Goal: Register for event/course

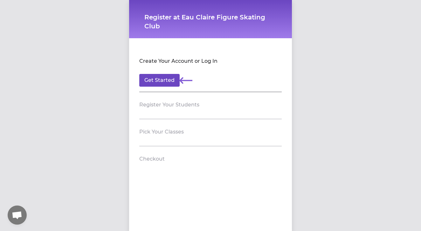
click at [158, 80] on button "Get Started" at bounding box center [159, 80] width 40 height 13
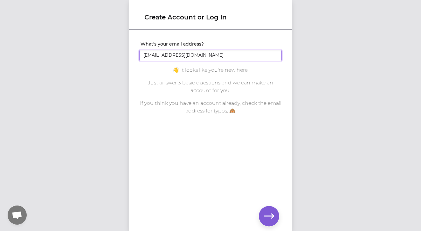
type input "[EMAIL_ADDRESS][DOMAIN_NAME]"
click at [271, 215] on icon "button" at bounding box center [269, 215] width 10 height 5
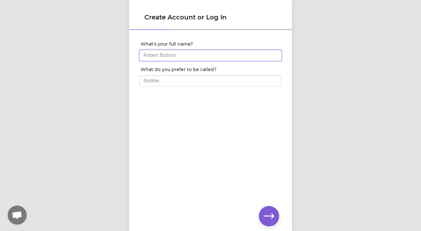
click at [153, 56] on input "What's your full name?" at bounding box center [210, 55] width 143 height 11
type input "[PERSON_NAME]"
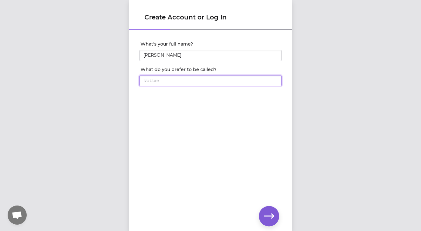
click at [155, 84] on input "What do you prefer to be called?" at bounding box center [210, 80] width 143 height 11
type input "Brook"
click at [268, 216] on icon "button" at bounding box center [269, 215] width 10 height 5
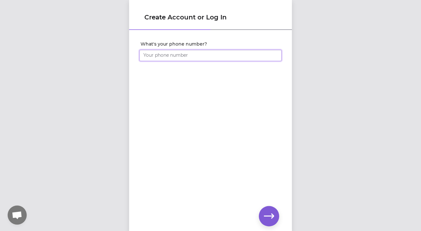
click at [189, 54] on input "What's your phone number?" at bounding box center [210, 55] width 143 height 11
type input "[PHONE_NUMBER]"
click at [274, 215] on icon "button" at bounding box center [269, 215] width 10 height 5
click at [120, 54] on div "Create Account or Log In Set your account password" at bounding box center [210, 115] width 421 height 231
click at [272, 217] on icon "button" at bounding box center [269, 216] width 10 height 10
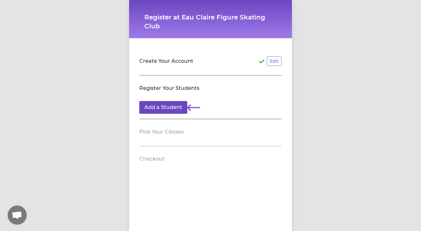
click at [170, 110] on button "Add a Student" at bounding box center [163, 107] width 48 height 13
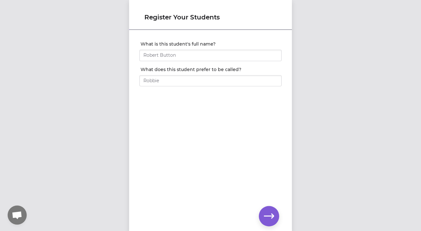
click at [186, 49] on div at bounding box center [210, 54] width 143 height 14
click at [179, 58] on input "What is this student's full name?" at bounding box center [210, 55] width 143 height 11
type input "[PERSON_NAME]"
type input "Ru or Meru"
click at [268, 211] on icon "button" at bounding box center [269, 216] width 10 height 10
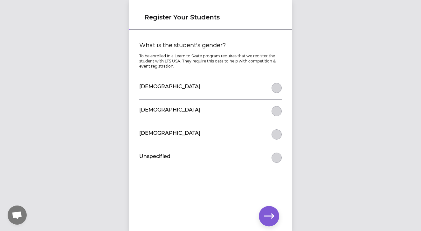
click at [277, 85] on button "What is the student's gender?" at bounding box center [277, 88] width 10 height 10
click at [270, 223] on button "button" at bounding box center [269, 216] width 20 height 20
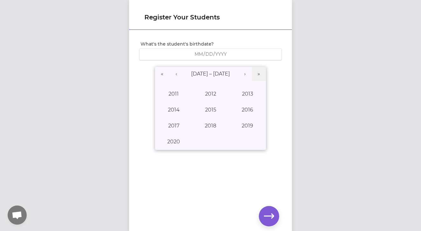
click at [211, 52] on input "number" at bounding box center [209, 54] width 8 height 6
click at [175, 76] on button "‹" at bounding box center [176, 74] width 14 height 14
click at [242, 74] on button "›" at bounding box center [245, 74] width 14 height 14
click at [177, 124] on button "2017" at bounding box center [173, 126] width 37 height 16
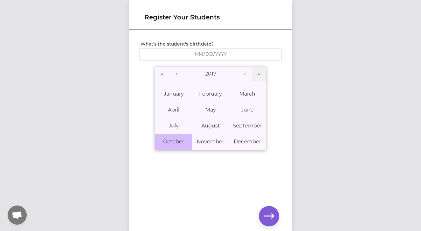
click at [179, 135] on button "October" at bounding box center [173, 142] width 37 height 16
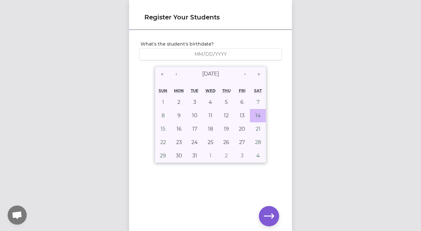
click at [257, 116] on abbr "14" at bounding box center [258, 115] width 5 height 6
type input "[DATE]"
type input "10"
type input "14"
type input "2017"
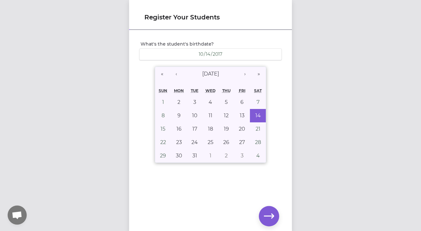
click at [271, 214] on icon "button" at bounding box center [269, 216] width 10 height 10
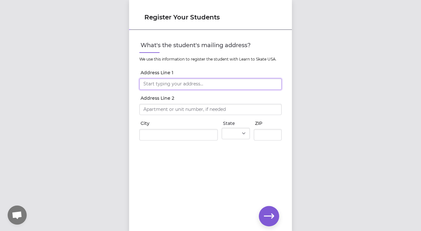
click at [186, 88] on input "Address Line 1" at bounding box center [210, 83] width 143 height 11
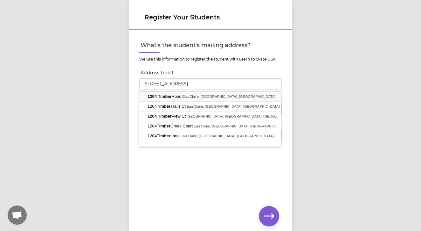
type input "[STREET_ADDRESS]"
type input "Eau Claire"
select select "WI"
type input "54701"
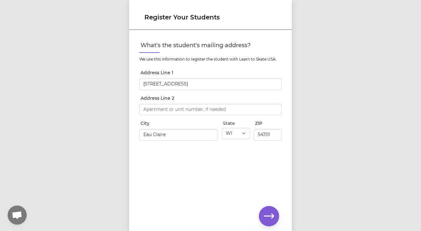
click at [275, 219] on button "button" at bounding box center [269, 216] width 20 height 20
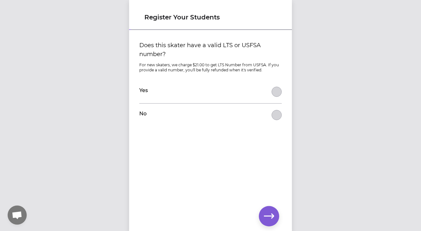
click at [281, 95] on div "Yes" at bounding box center [210, 91] width 143 height 23
click at [277, 93] on button "Does this skater have a valid LTS or USFSA number?" at bounding box center [277, 92] width 10 height 10
click at [266, 216] on icon "button" at bounding box center [269, 215] width 10 height 5
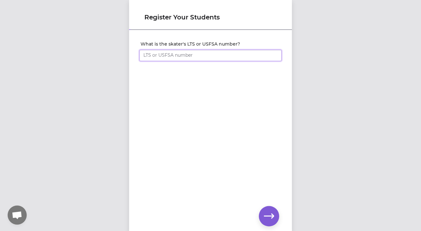
click at [215, 53] on input "What is the skater's LTS or USFSA number?" at bounding box center [210, 55] width 143 height 11
type input "2348398"
click at [270, 218] on icon "button" at bounding box center [269, 216] width 10 height 10
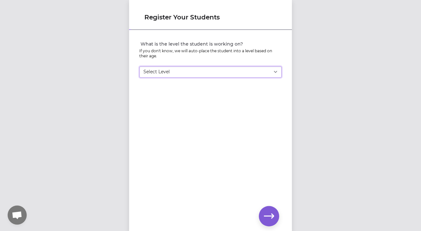
select select "-1"
click at [268, 221] on icon "button" at bounding box center [269, 216] width 10 height 10
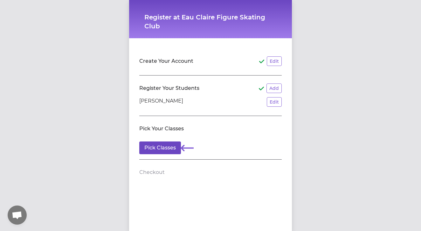
click at [175, 144] on button "Pick Classes" at bounding box center [160, 147] width 42 height 13
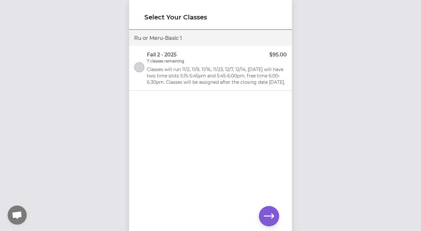
click at [138, 69] on button "select class" at bounding box center [139, 67] width 10 height 10
click at [272, 218] on icon "button" at bounding box center [269, 215] width 10 height 5
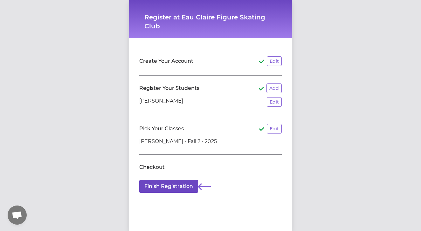
click at [174, 183] on button "Finish Registration" at bounding box center [168, 186] width 59 height 13
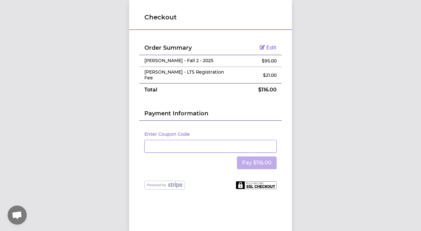
click at [181, 103] on div "Payment Information" at bounding box center [210, 108] width 143 height 25
click at [263, 159] on button "Pay $116.00" at bounding box center [257, 162] width 40 height 13
